Goal: Task Accomplishment & Management: Manage account settings

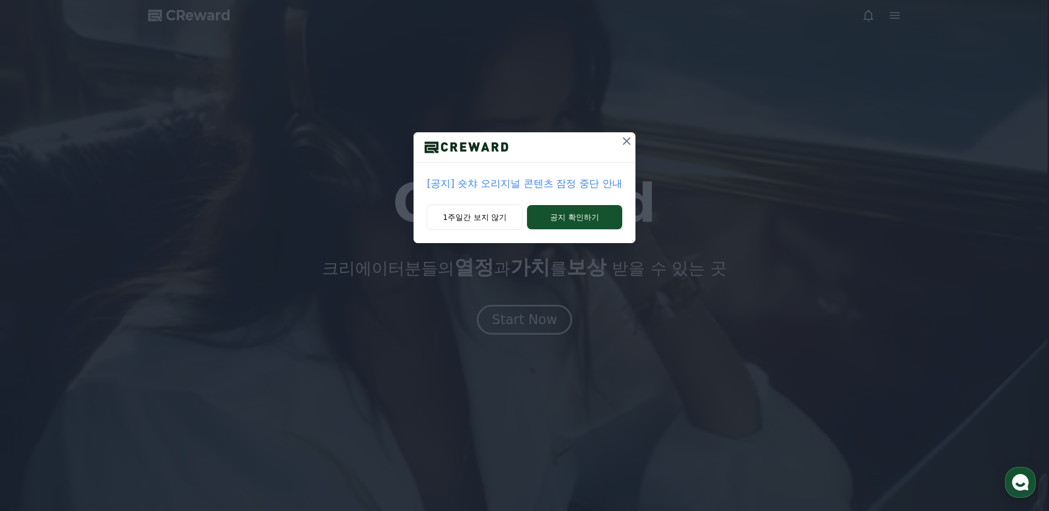
click at [625, 138] on icon at bounding box center [626, 140] width 13 height 13
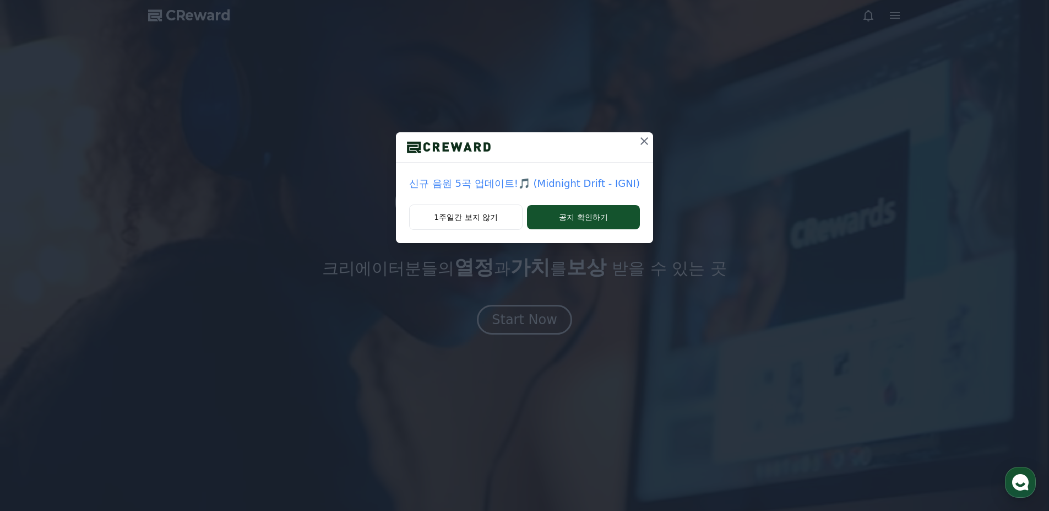
click at [640, 141] on icon at bounding box center [644, 140] width 13 height 13
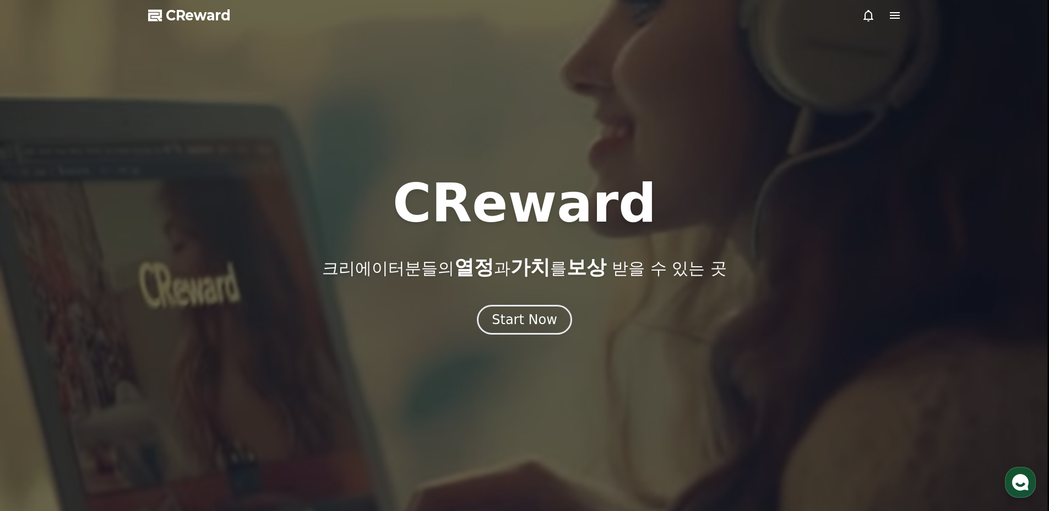
click at [890, 13] on icon at bounding box center [895, 15] width 10 height 7
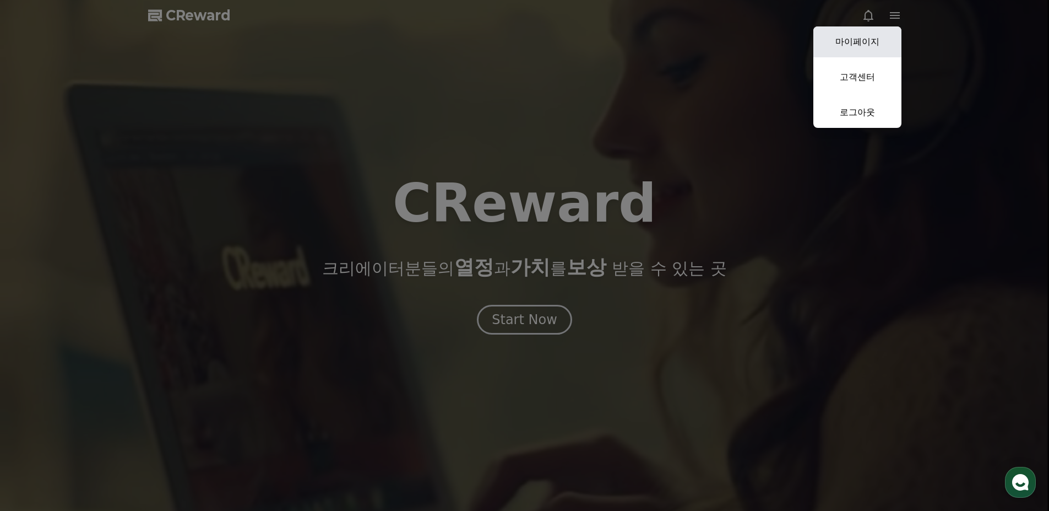
click at [862, 49] on link "마이페이지" at bounding box center [857, 41] width 88 height 31
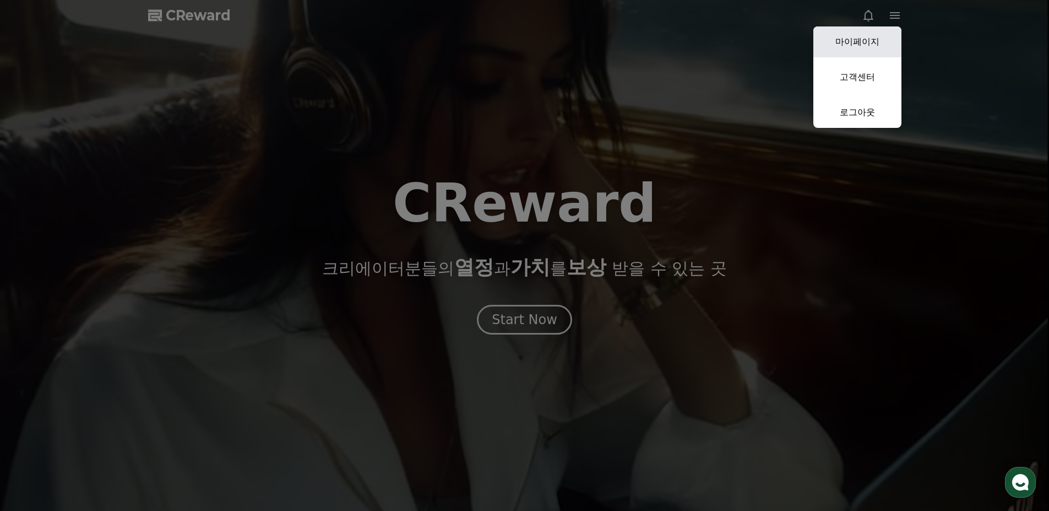
select select "**********"
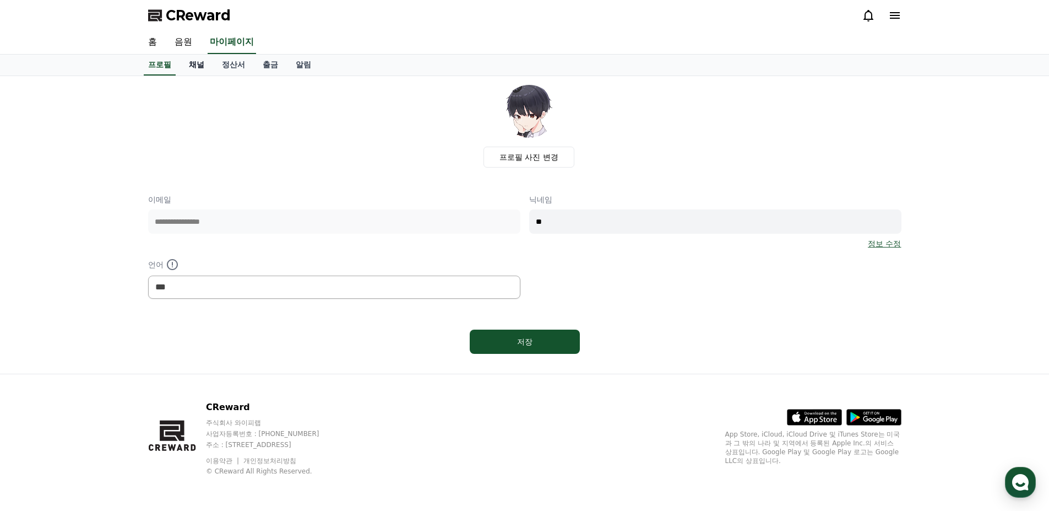
click at [200, 64] on link "채널" at bounding box center [196, 65] width 33 height 21
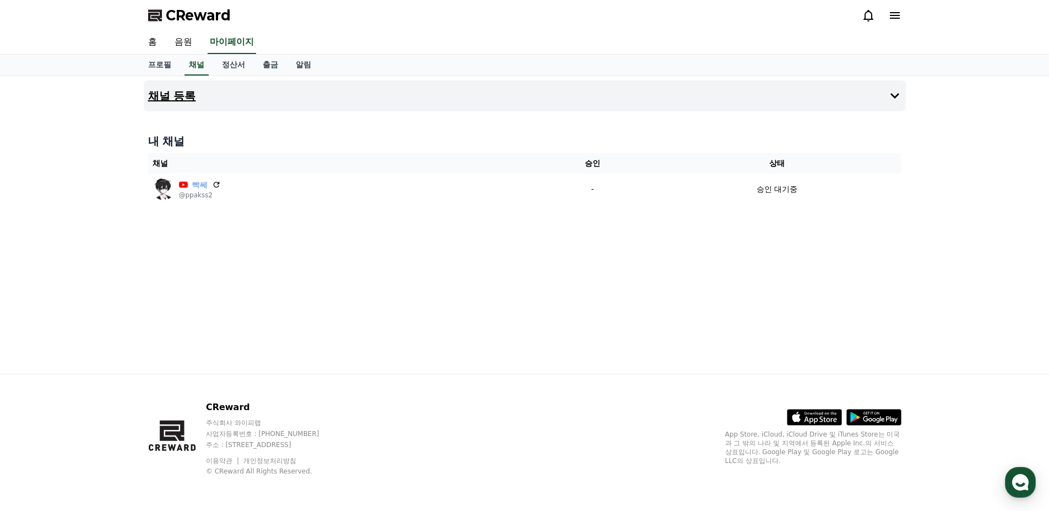
click at [252, 85] on button "채널 등록" at bounding box center [525, 95] width 762 height 31
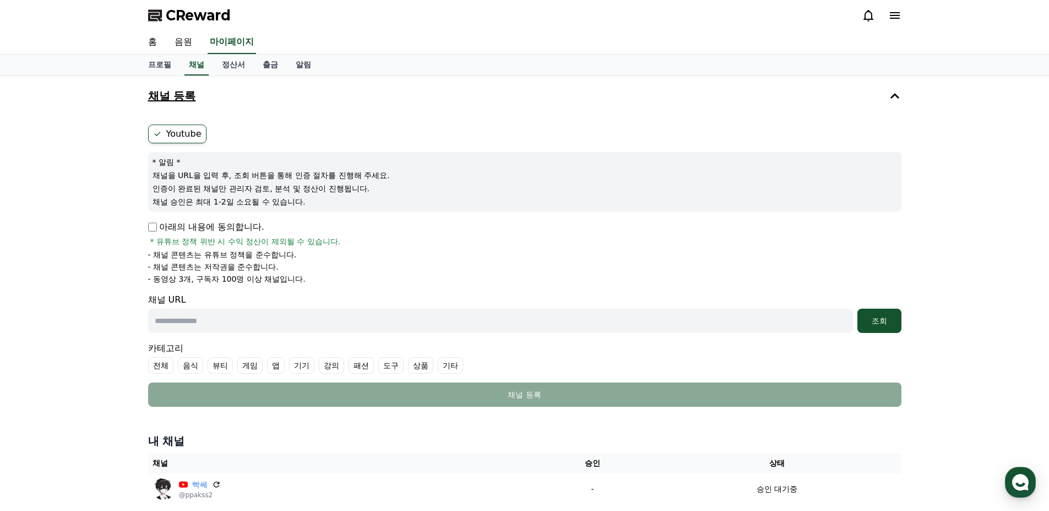
click at [252, 85] on button "채널 등록" at bounding box center [525, 95] width 762 height 31
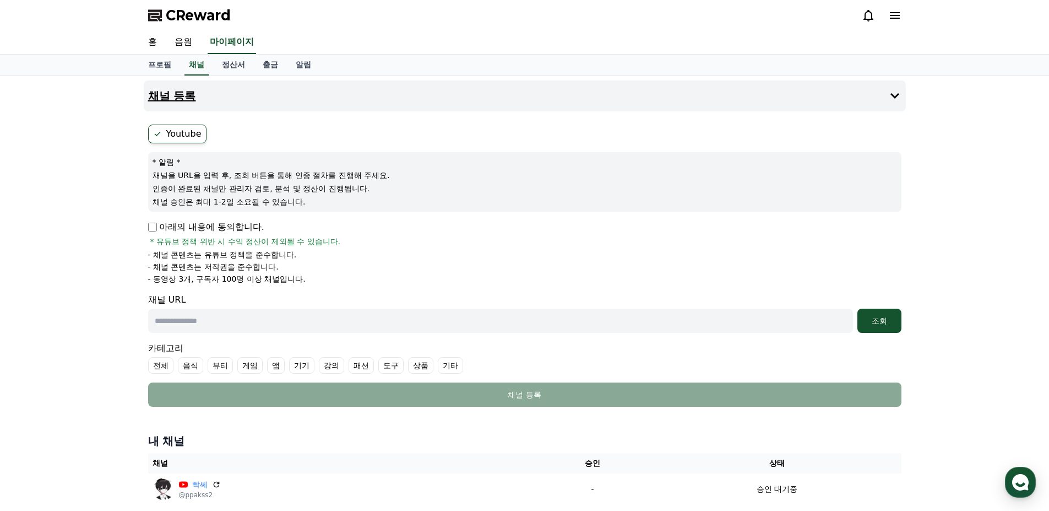
click at [252, 85] on button "채널 등록" at bounding box center [525, 95] width 762 height 31
